Goal: Information Seeking & Learning: Learn about a topic

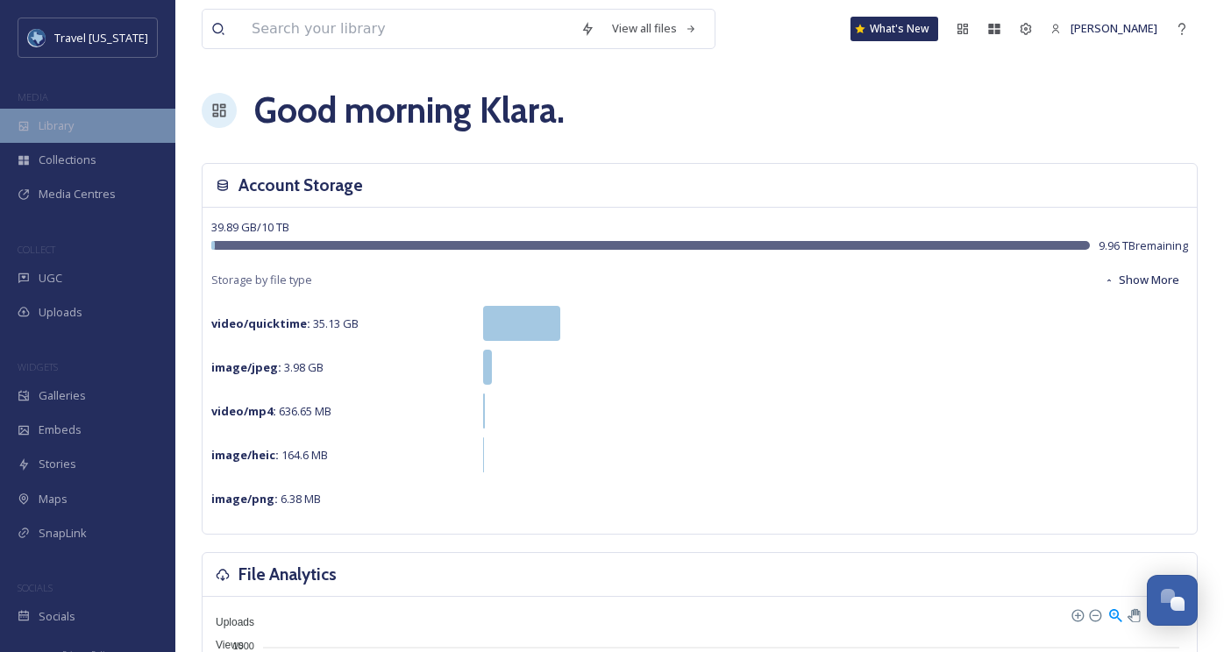
click at [61, 112] on div "Library" at bounding box center [87, 126] width 175 height 34
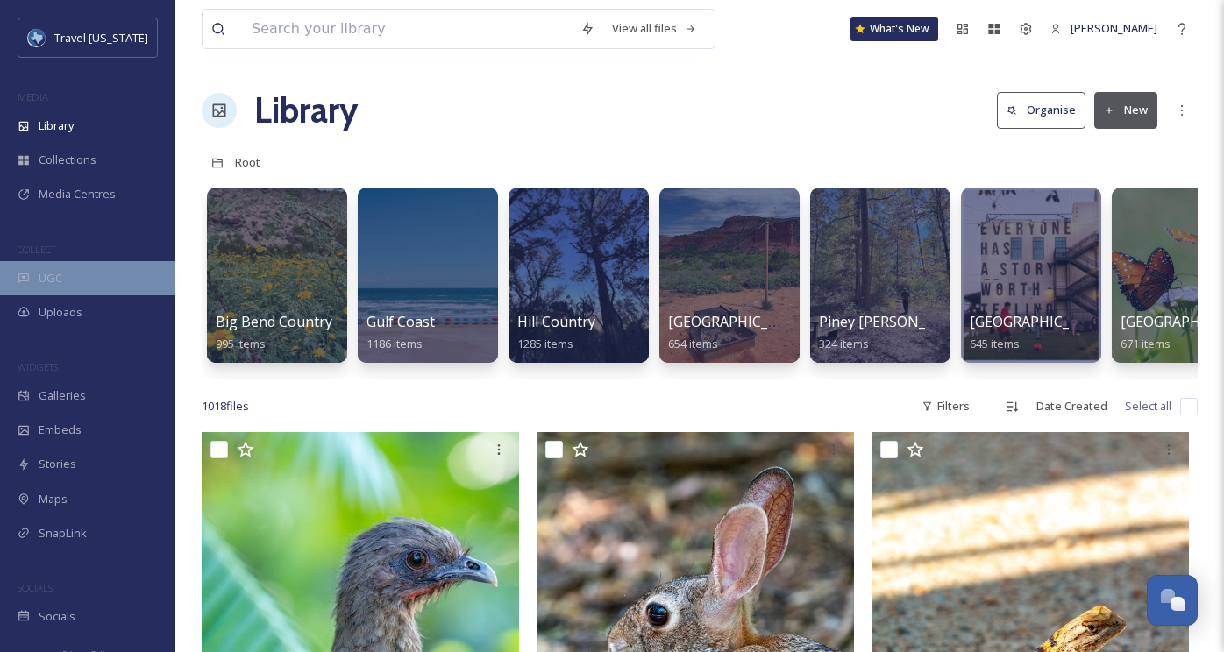
click at [94, 280] on div "UGC" at bounding box center [87, 278] width 175 height 34
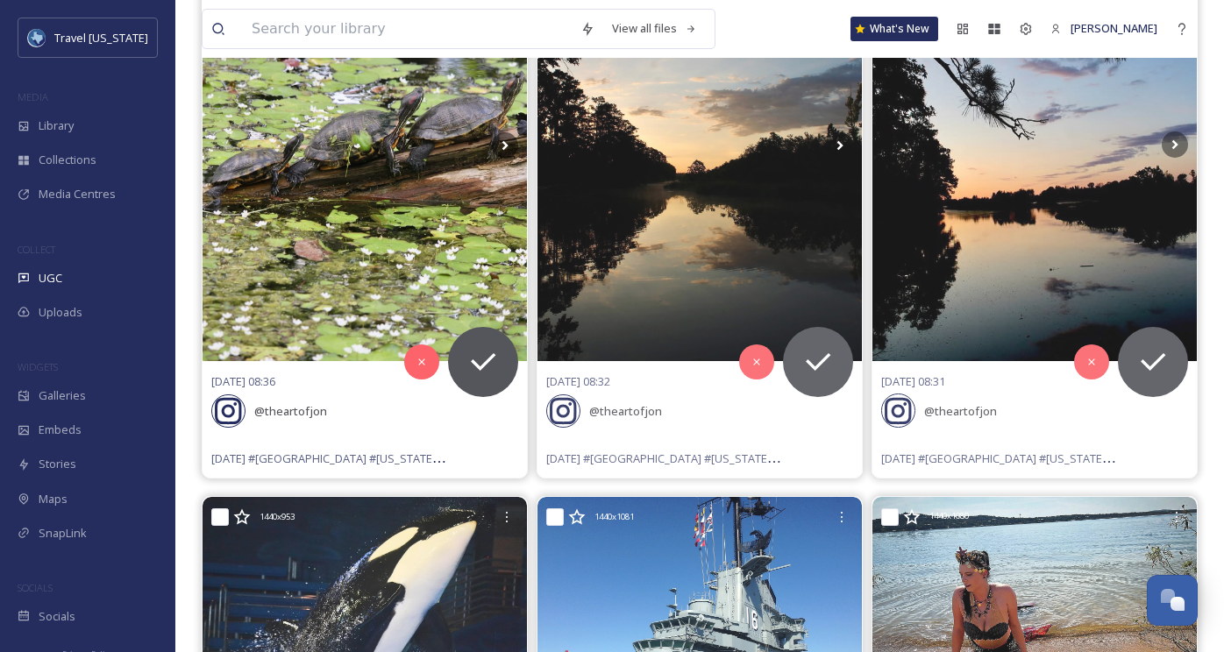
scroll to position [353, 0]
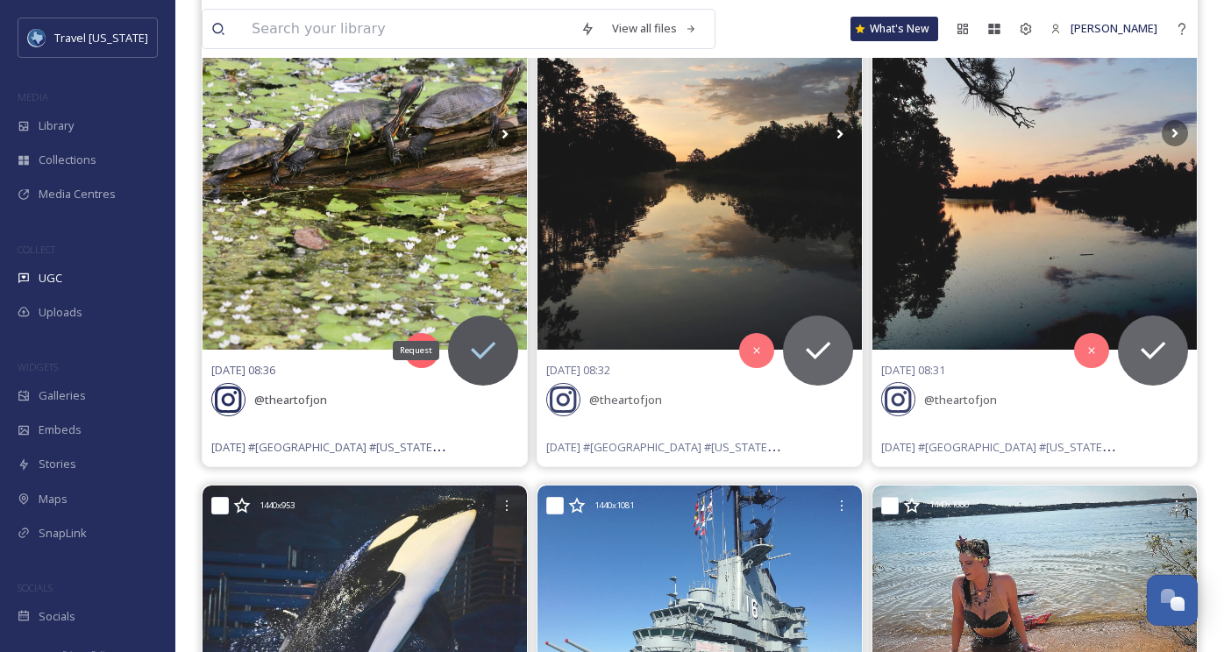
click at [492, 348] on icon at bounding box center [482, 350] width 35 height 35
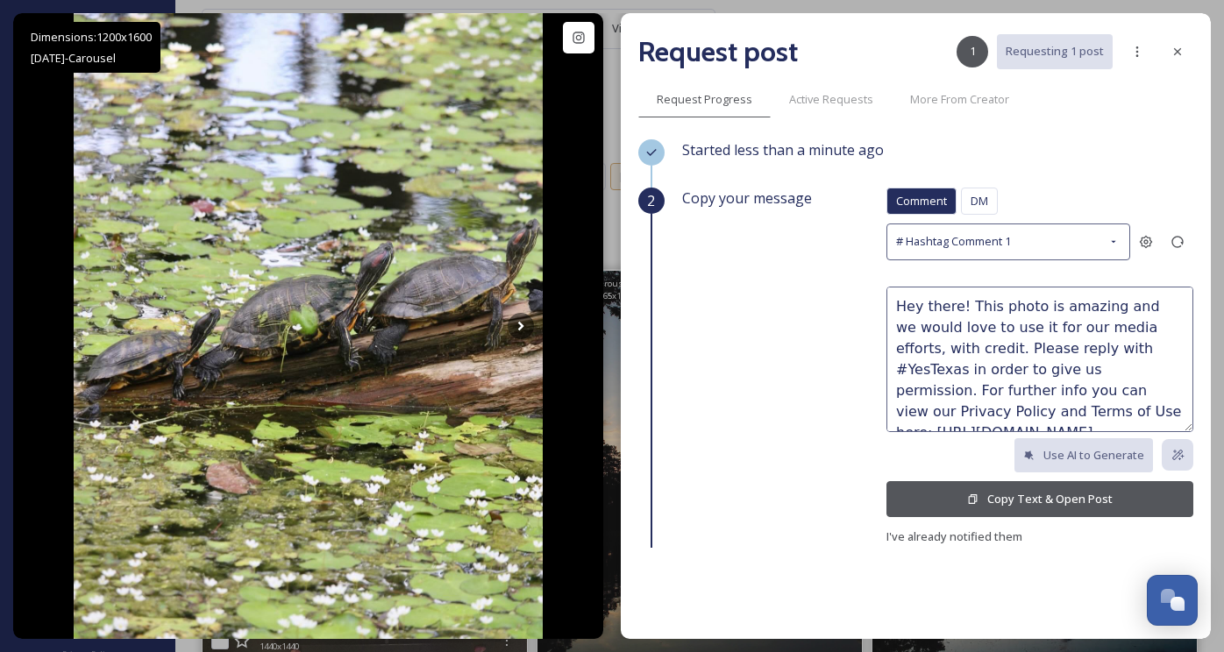
click at [973, 488] on button "Copy Text & Open Post" at bounding box center [1039, 499] width 307 height 36
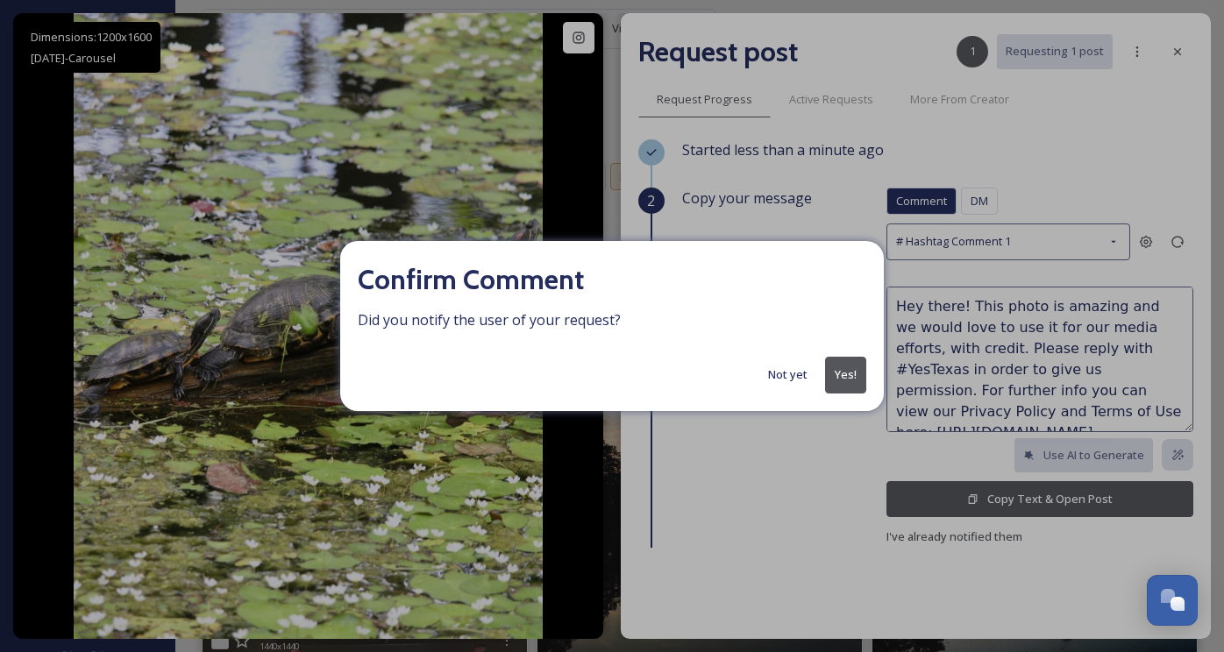
click at [848, 376] on button "Yes!" at bounding box center [845, 375] width 41 height 36
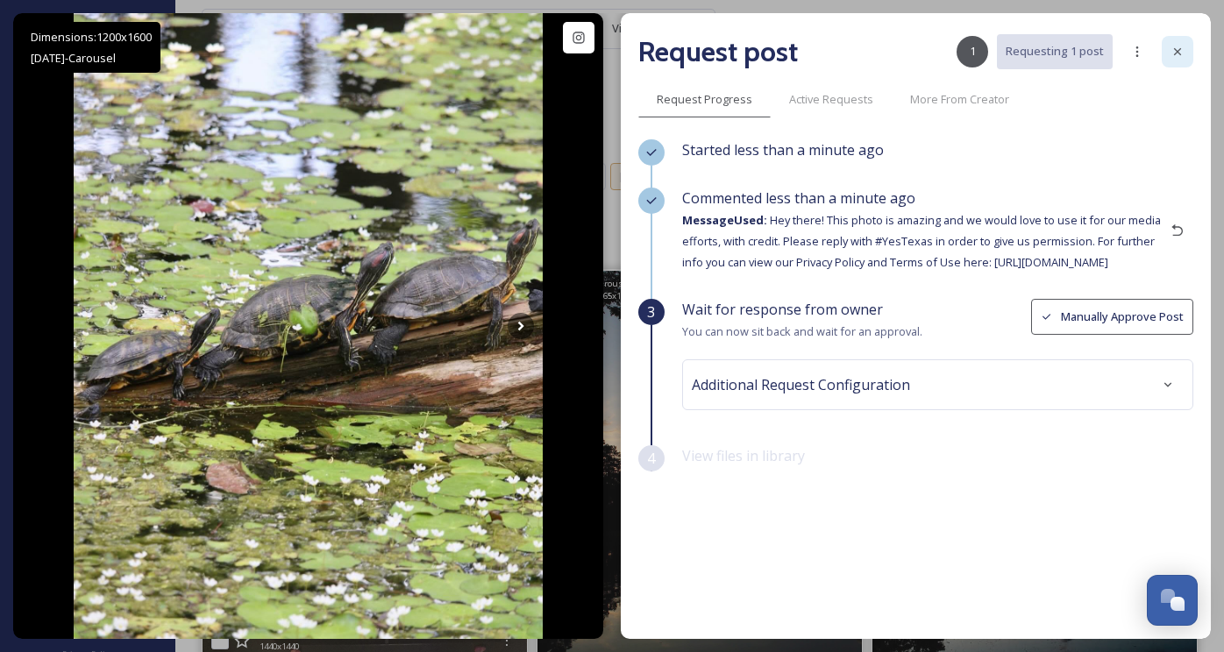
click at [1181, 51] on icon at bounding box center [1177, 52] width 14 height 14
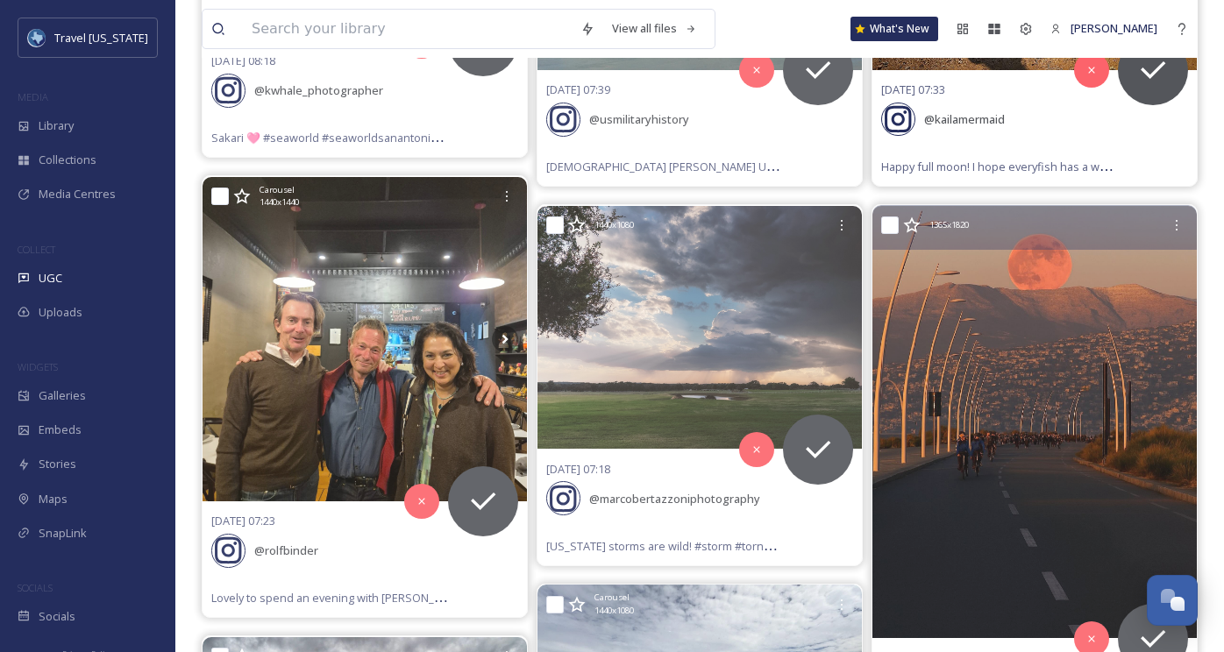
scroll to position [1015, 0]
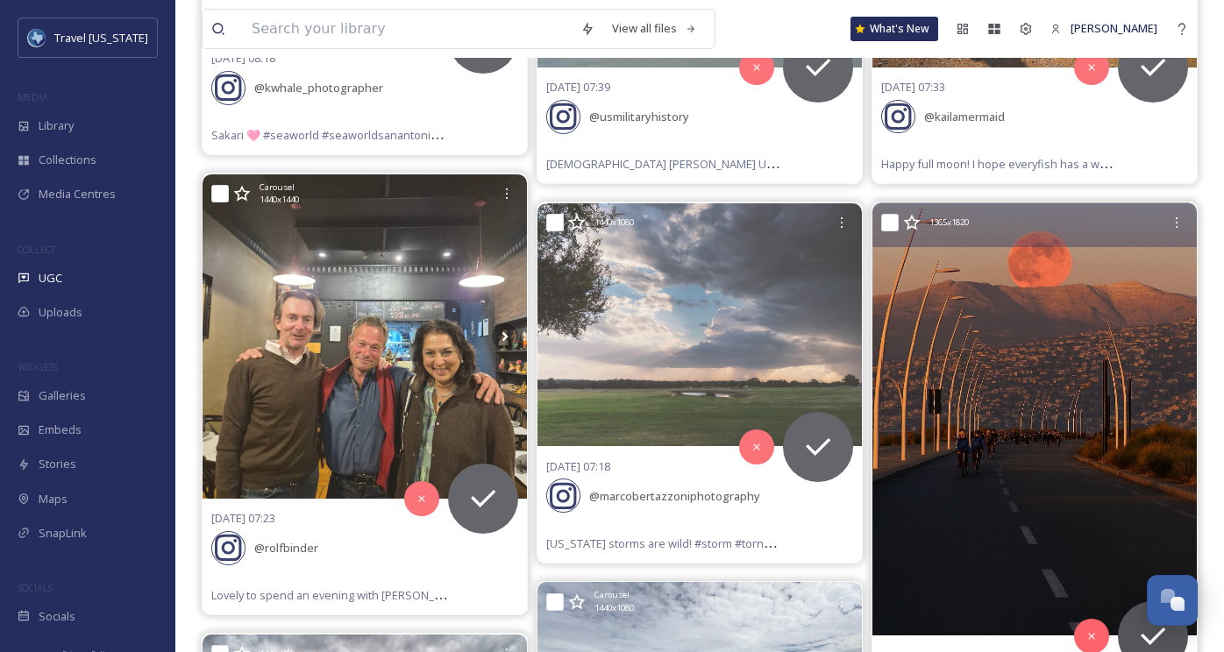
click at [1040, 335] on img at bounding box center [1034, 419] width 324 height 432
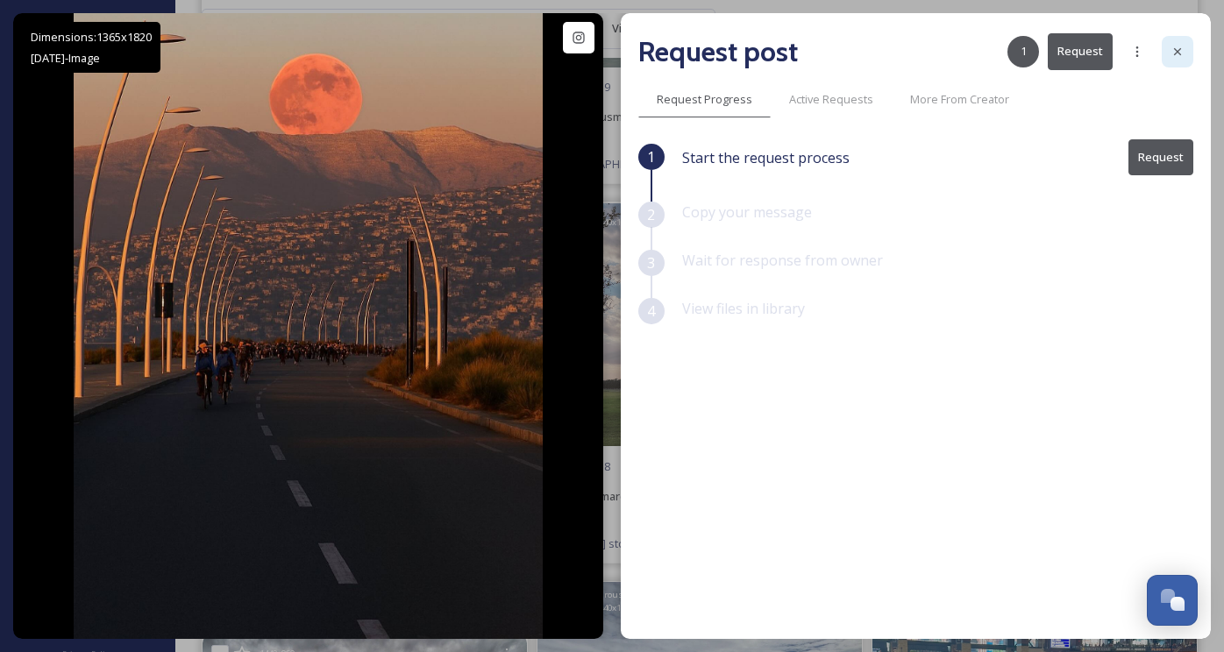
click at [1188, 45] on div at bounding box center [1177, 52] width 32 height 32
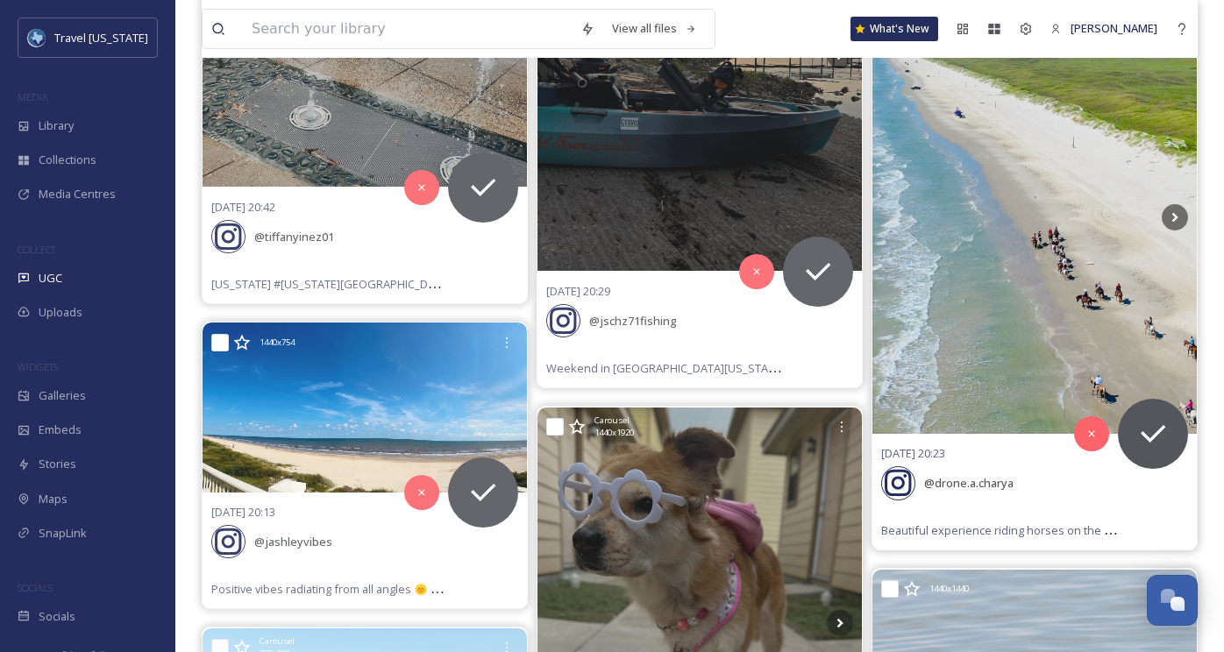
scroll to position [2704, 0]
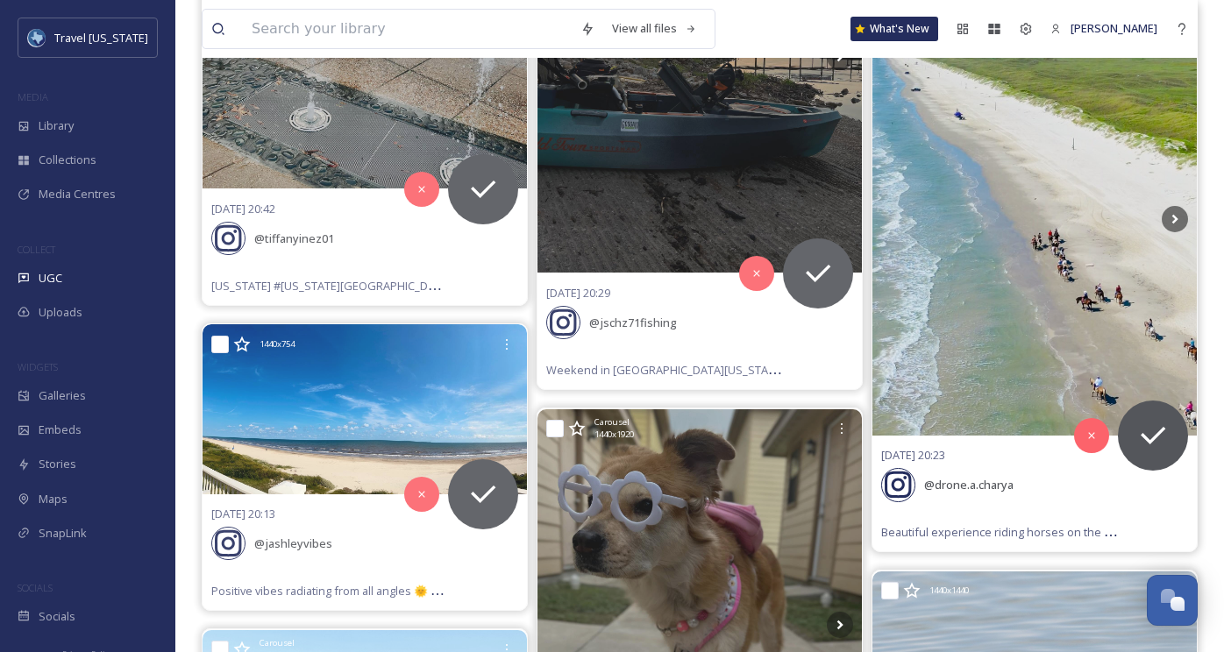
click at [971, 252] on img at bounding box center [1034, 219] width 324 height 432
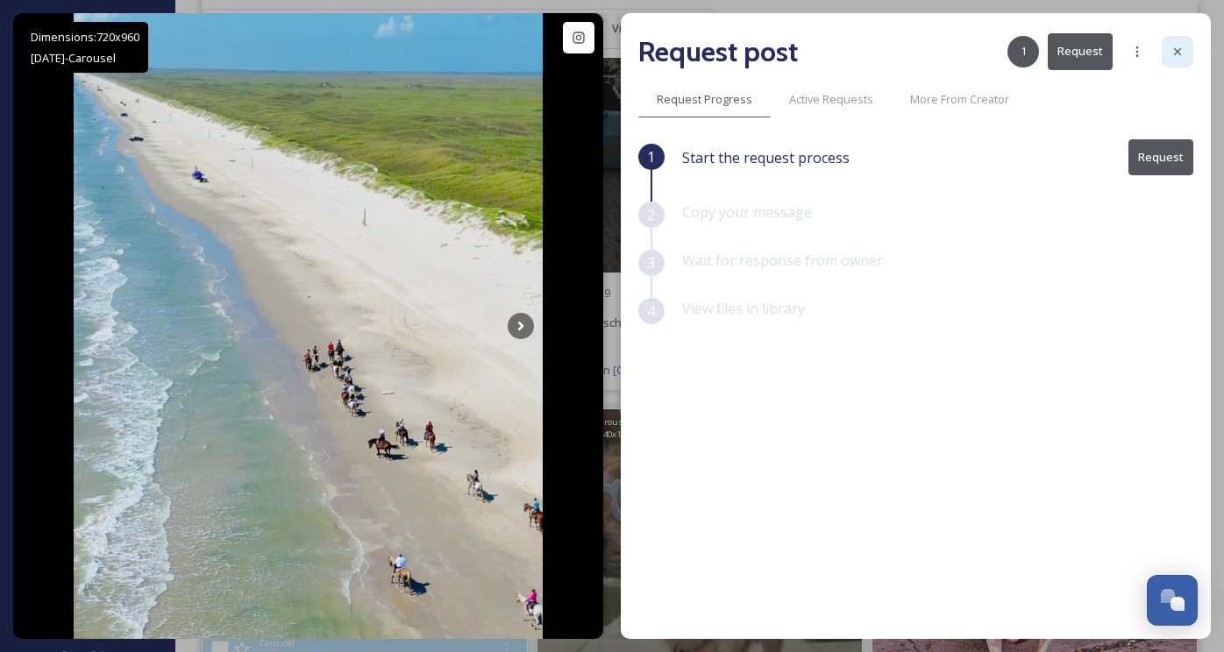
click at [1180, 52] on icon at bounding box center [1177, 52] width 14 height 14
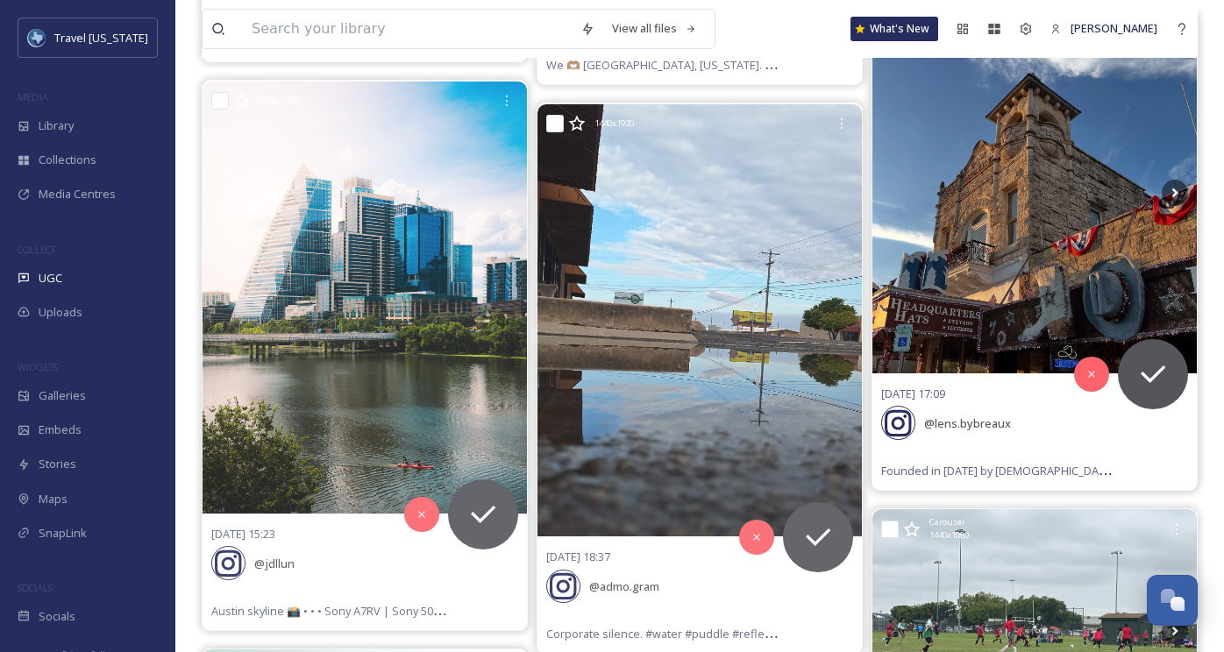
scroll to position [4155, 0]
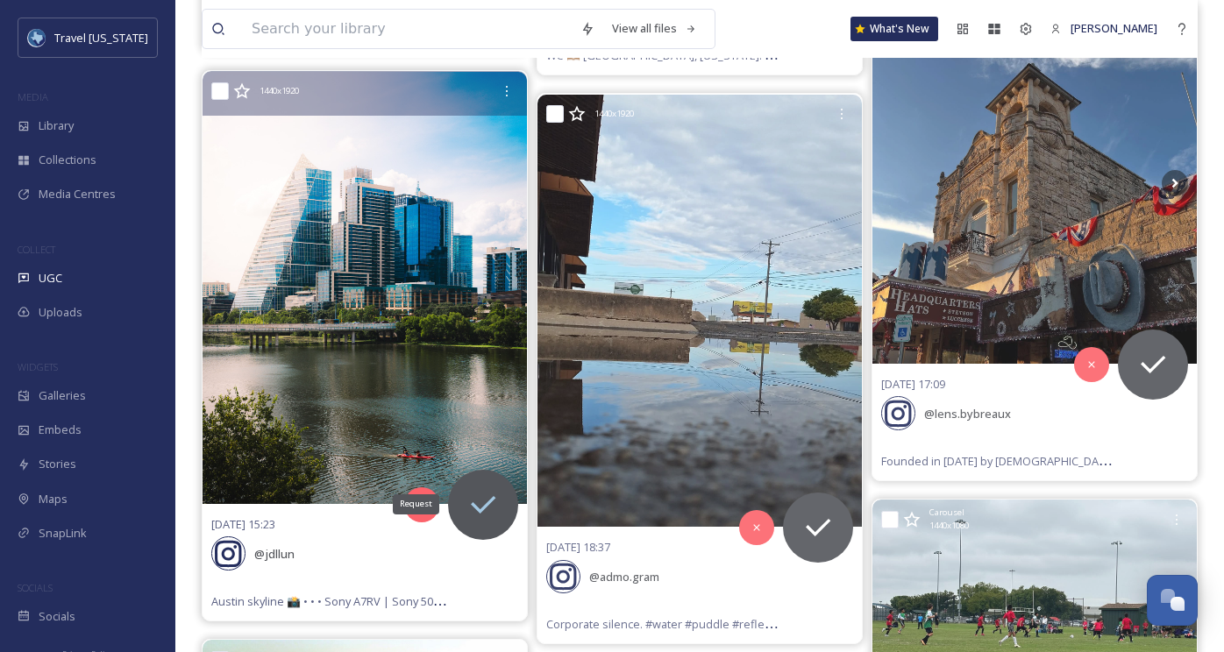
click at [490, 487] on icon at bounding box center [482, 504] width 35 height 35
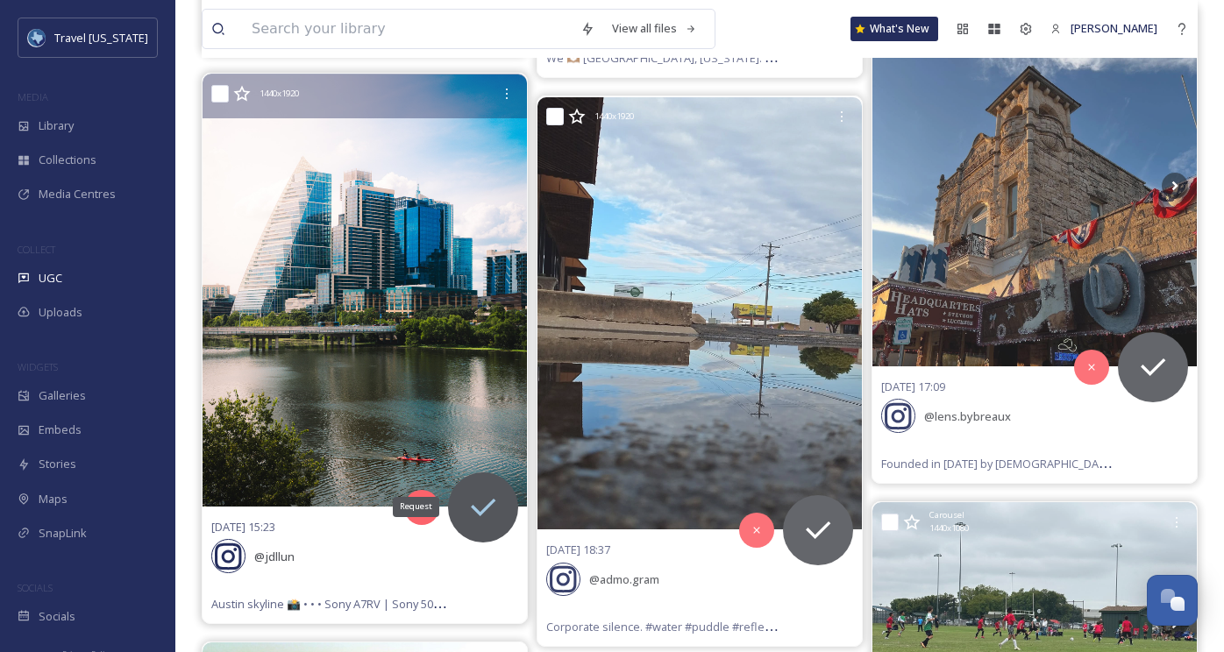
scroll to position [4135, 0]
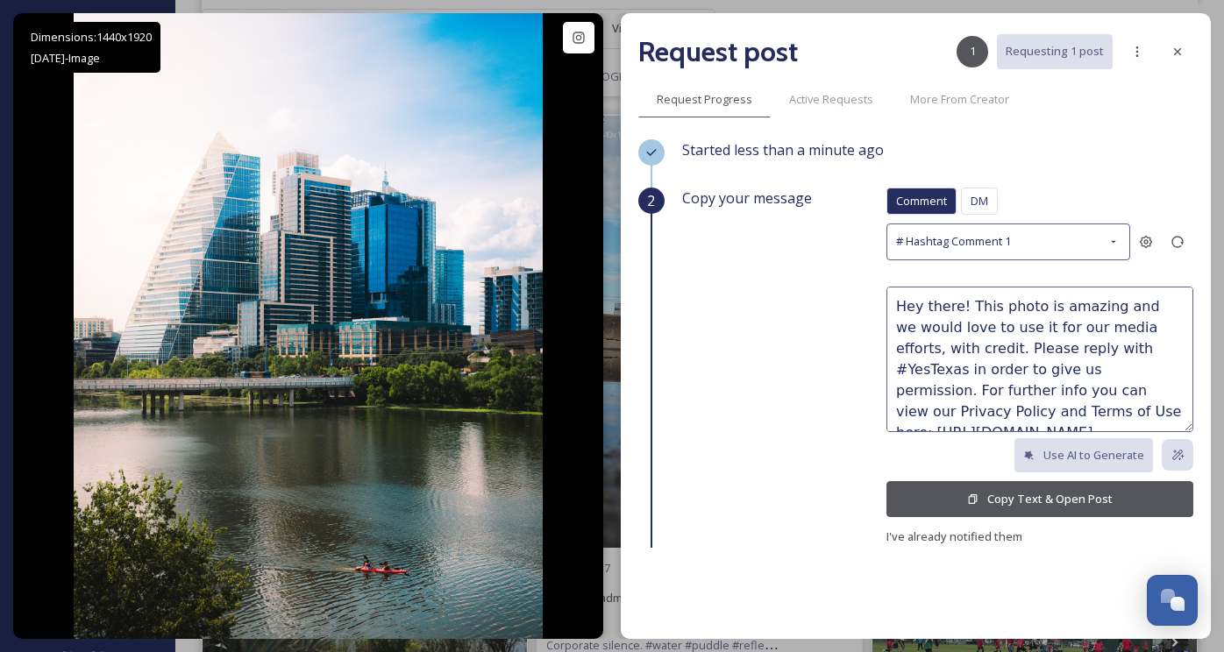
click at [942, 499] on button "Copy Text & Open Post" at bounding box center [1039, 499] width 307 height 36
